Goal: Transaction & Acquisition: Purchase product/service

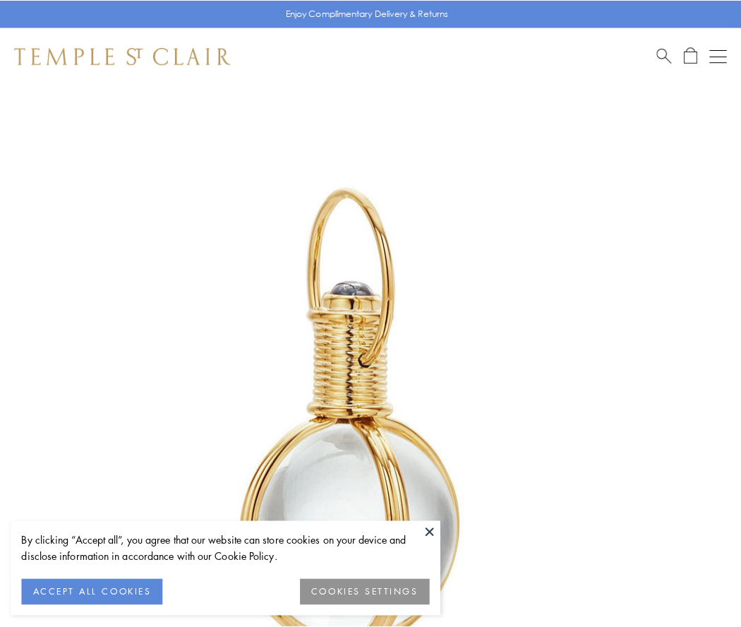
scroll to position [369, 0]
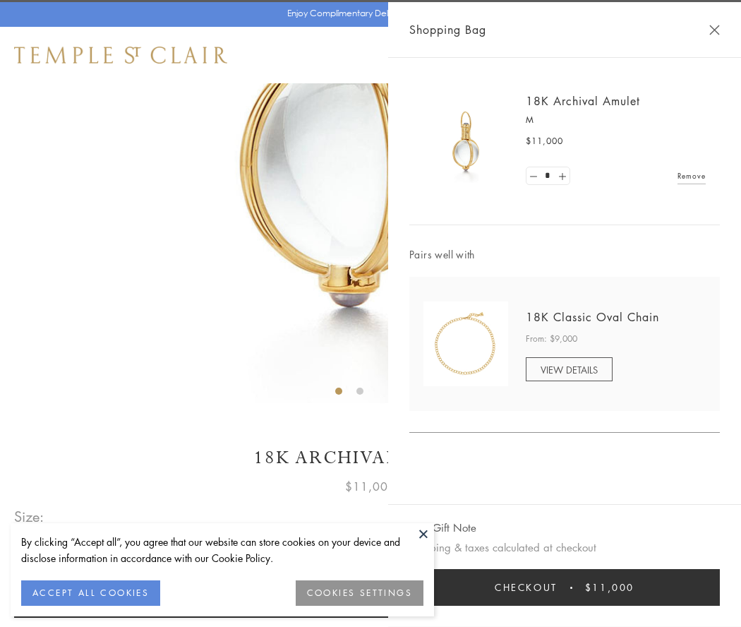
click at [565, 587] on button "Checkout $11,000" at bounding box center [564, 587] width 311 height 37
